Goal: Transaction & Acquisition: Purchase product/service

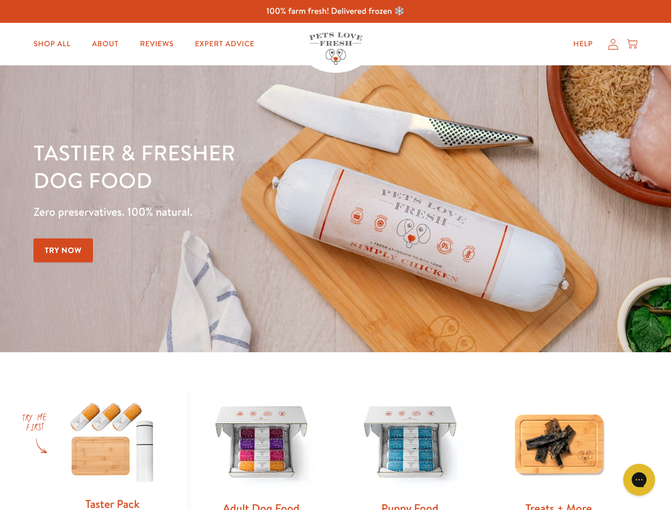
click at [335, 255] on div "Tastier & fresher dog food Zero preservatives. 100% natural. Try Now" at bounding box center [234, 209] width 403 height 140
click at [640, 480] on icon "Gorgias live chat" at bounding box center [639, 480] width 10 height 10
